Goal: Understand process/instructions: Learn how to perform a task or action

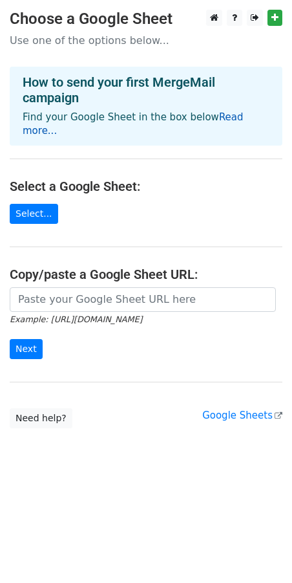
click at [223, 122] on link "Read more..." at bounding box center [133, 123] width 221 height 25
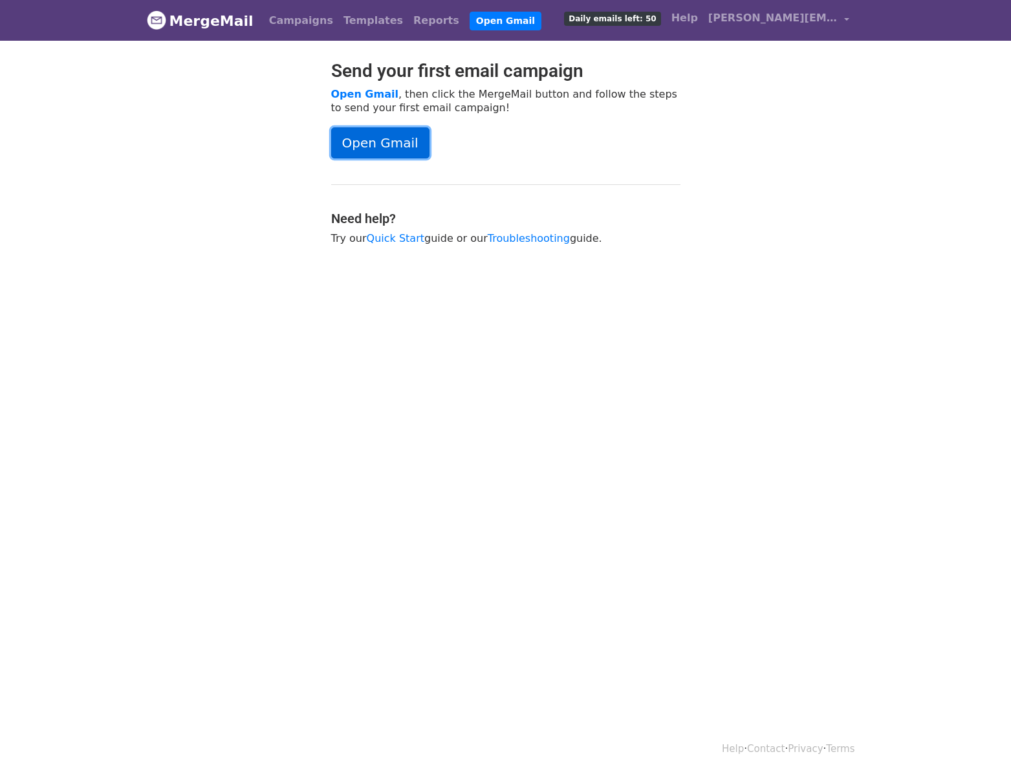
click at [374, 144] on link "Open Gmail" at bounding box center [380, 142] width 98 height 31
